Goal: Information Seeking & Learning: Learn about a topic

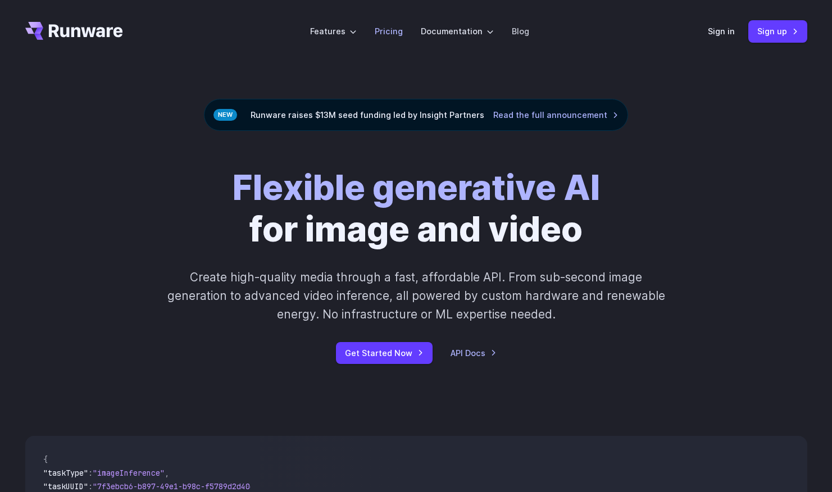
click at [384, 30] on link "Pricing" at bounding box center [389, 31] width 28 height 13
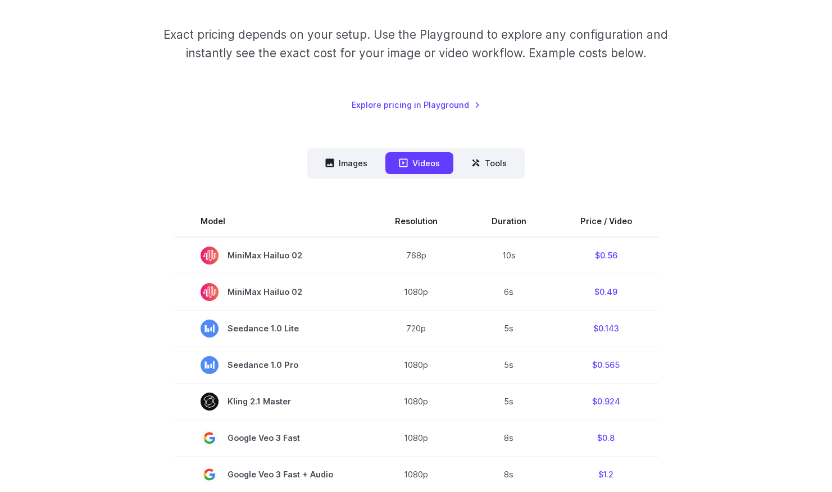
scroll to position [169, 0]
click at [347, 160] on button "Images" at bounding box center [346, 164] width 69 height 22
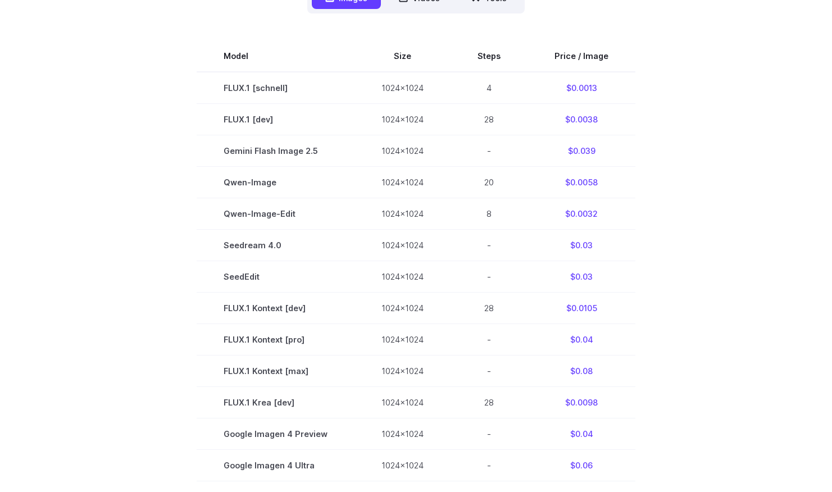
scroll to position [337, 0]
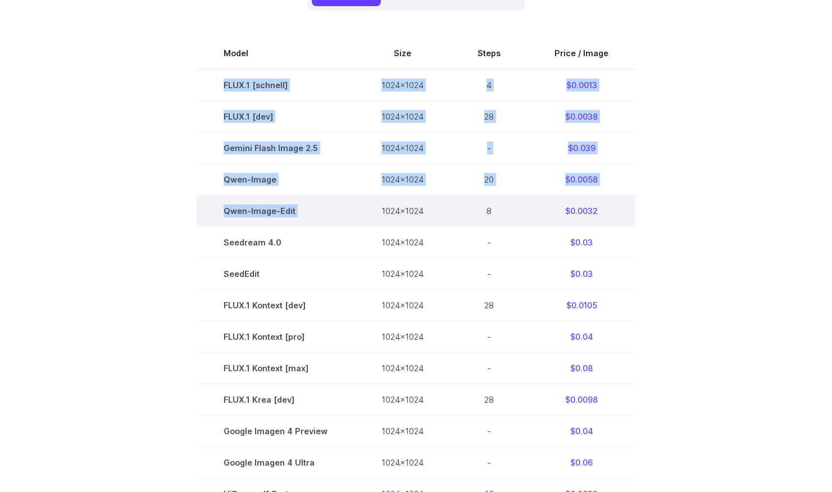
drag, startPoint x: 218, startPoint y: 84, endPoint x: 355, endPoint y: 206, distance: 184.3
click at [355, 206] on tbody "Model Size Steps Price / Image FLUX.1 [schnell] 1024x1024 4 $0.0013 FLUX.1 [dev…" at bounding box center [416, 369] width 439 height 662
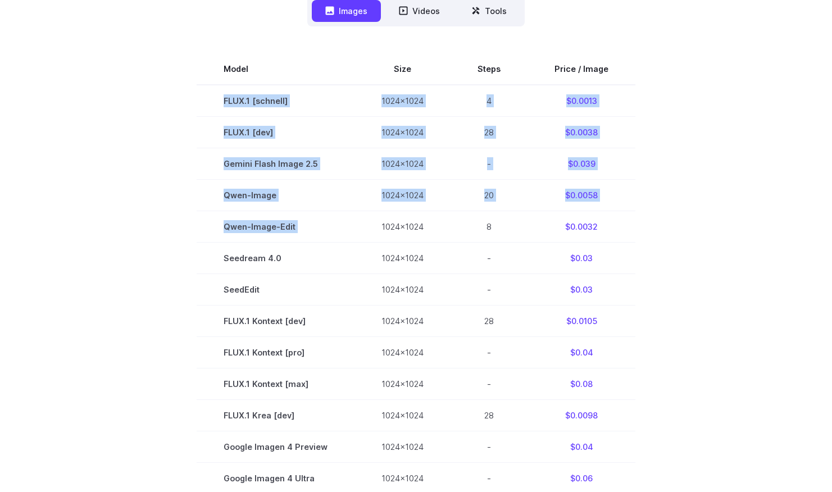
scroll to position [281, 0]
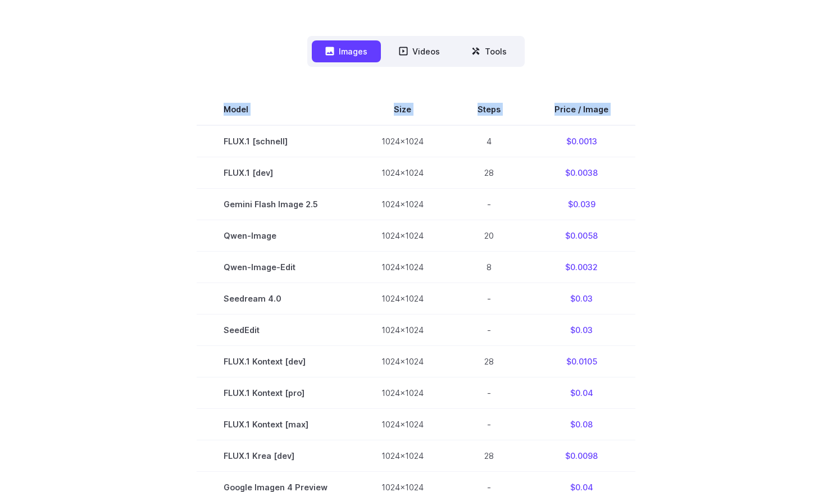
click at [647, 242] on section "Model Size Steps Price / Image FLUX.1 [schnell] 1024x1024 4 $0.0013 FLUX.1 [dev…" at bounding box center [416, 425] width 782 height 662
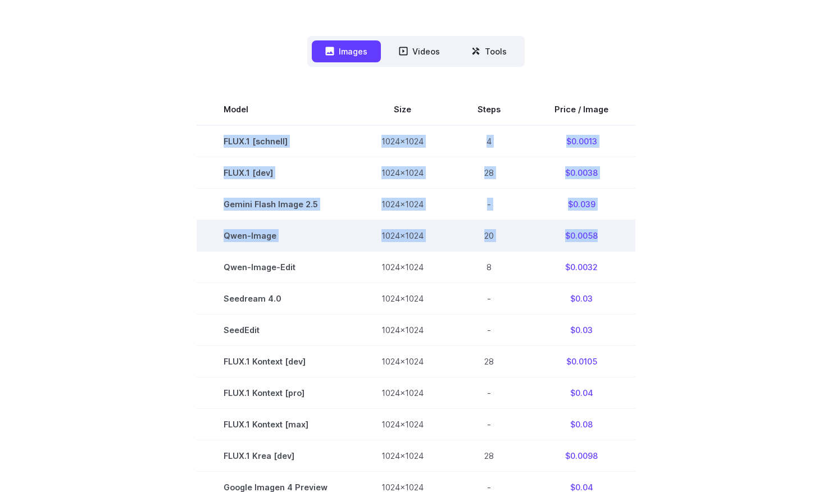
click at [619, 241] on td "$0.0058" at bounding box center [582, 235] width 108 height 31
copy tbody "FLUX.1 [schnell] 1024x1024 4 $0.0013 FLUX.1 [dev] 1024x1024 28 $0.0038 Gemini F…"
